Goal: Task Accomplishment & Management: Manage account settings

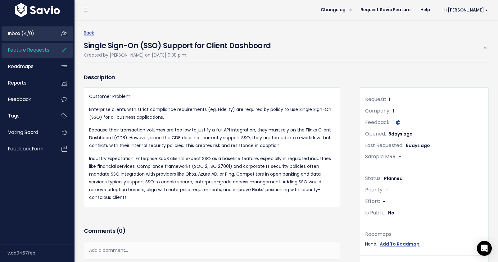
scroll to position [290, 0]
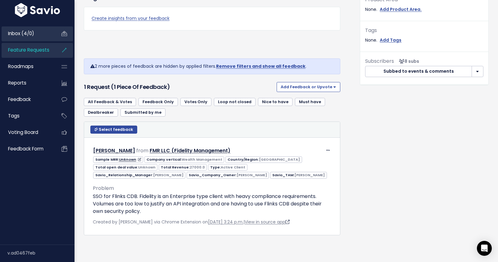
click at [29, 39] on link "Inbox (4/0)" at bounding box center [27, 33] width 50 height 14
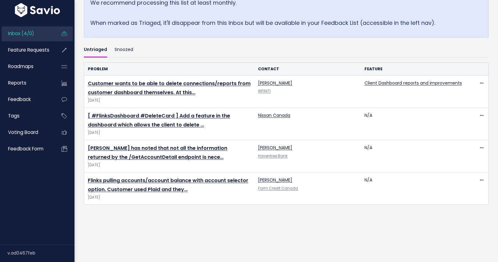
scroll to position [154, 0]
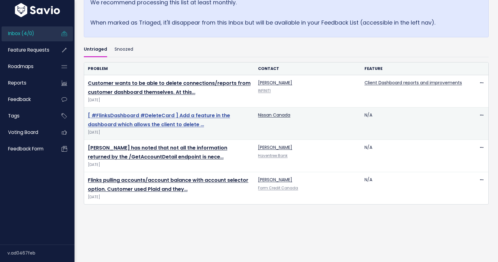
click at [162, 123] on link "[ #FlinksDashboard #DeleteCard ] Add a feature in the dashboard which allows th…" at bounding box center [159, 120] width 142 height 16
